Goal: Find specific fact: Find specific fact

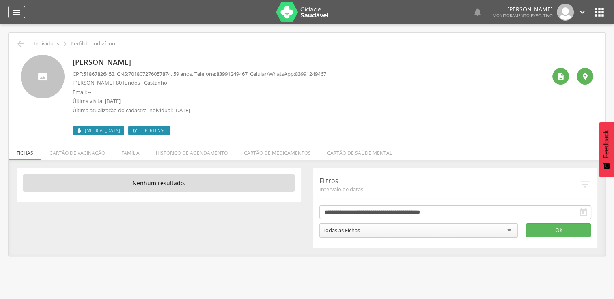
click at [19, 11] on icon "" at bounding box center [17, 12] width 10 height 10
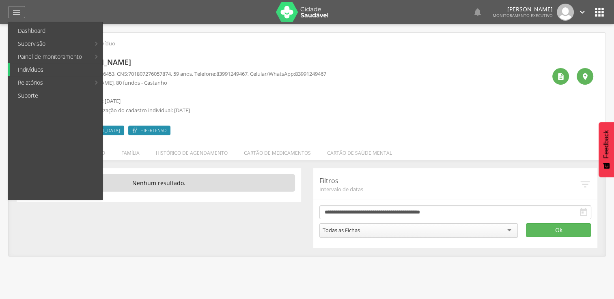
click at [39, 68] on link "Indivíduos" at bounding box center [56, 69] width 93 height 13
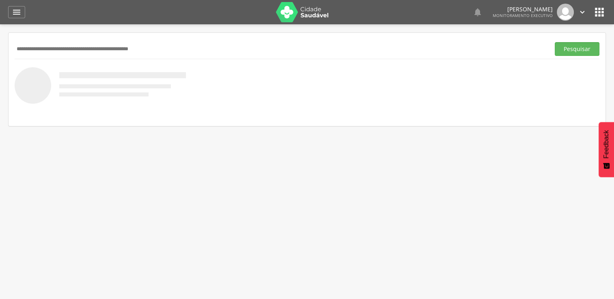
click at [37, 50] on input "text" at bounding box center [281, 49] width 532 height 14
type input "**********"
click at [555, 42] on button "Pesquisar" at bounding box center [577, 49] width 45 height 14
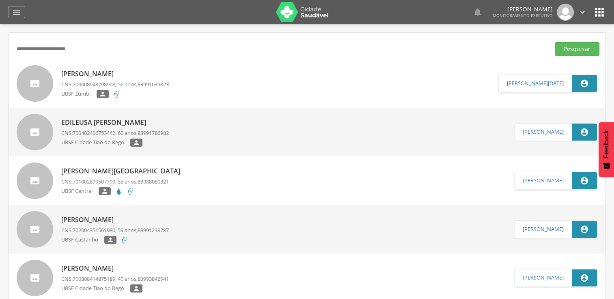
click at [168, 137] on div "Edileusa [PERSON_NAME] CNS: 700402406753442 , 60 anos, 83991786982 [GEOGRAPHIC_…" at bounding box center [115, 133] width 108 height 34
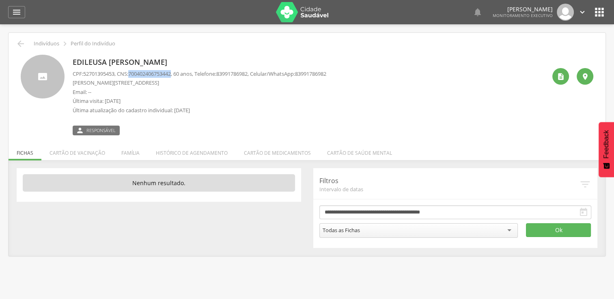
drag, startPoint x: 133, startPoint y: 75, endPoint x: 178, endPoint y: 75, distance: 45.0
click at [178, 75] on p "CPF: 52701395453 , CNS: [PHONE_NUMBER] , 60 anos, Telefone: [PHONE_NUMBER] , Ce…" at bounding box center [200, 74] width 254 height 8
copy span "700402406753442"
click at [19, 15] on icon "" at bounding box center [17, 12] width 10 height 10
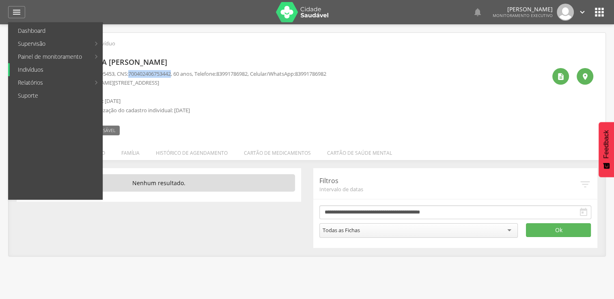
click at [52, 67] on link "Indivíduos" at bounding box center [56, 69] width 93 height 13
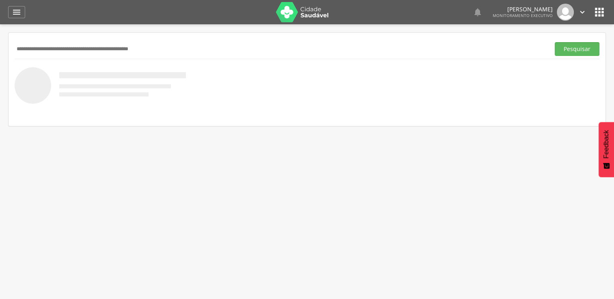
click at [58, 47] on input "text" at bounding box center [281, 49] width 532 height 14
type input "**********"
click at [555, 42] on button "Pesquisar" at bounding box center [577, 49] width 45 height 14
